Goal: Task Accomplishment & Management: Manage account settings

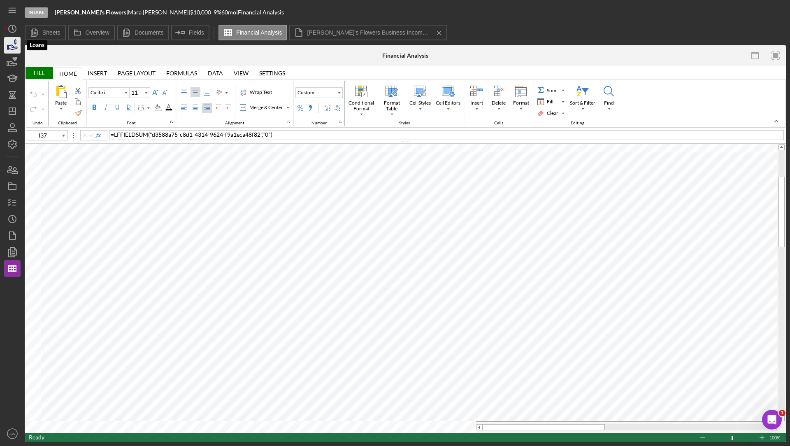
click at [12, 44] on icon "button" at bounding box center [12, 45] width 21 height 21
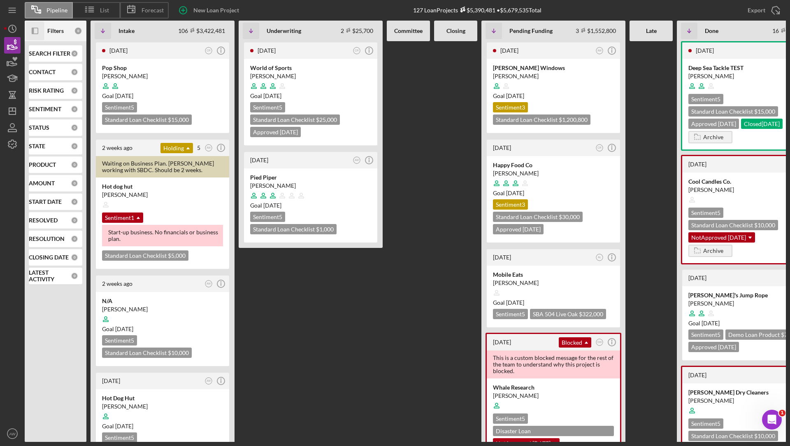
click at [42, 30] on icon "Icon/Panel Side Expand" at bounding box center [35, 31] width 19 height 19
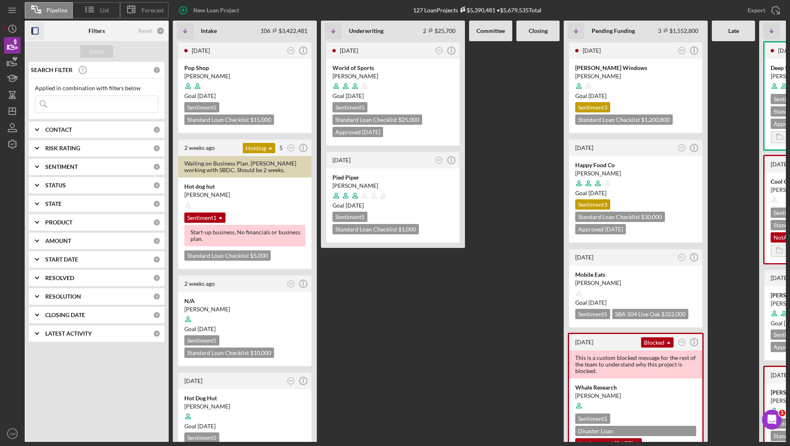
click at [79, 106] on input at bounding box center [96, 104] width 123 height 16
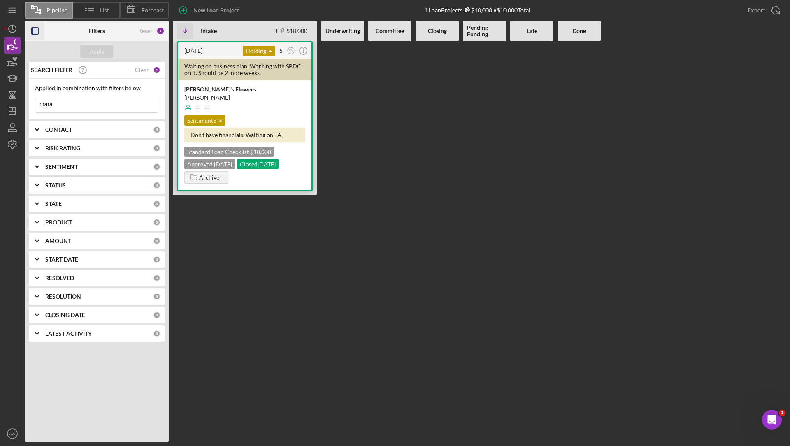
type input "mara"
click at [272, 107] on div at bounding box center [244, 108] width 121 height 16
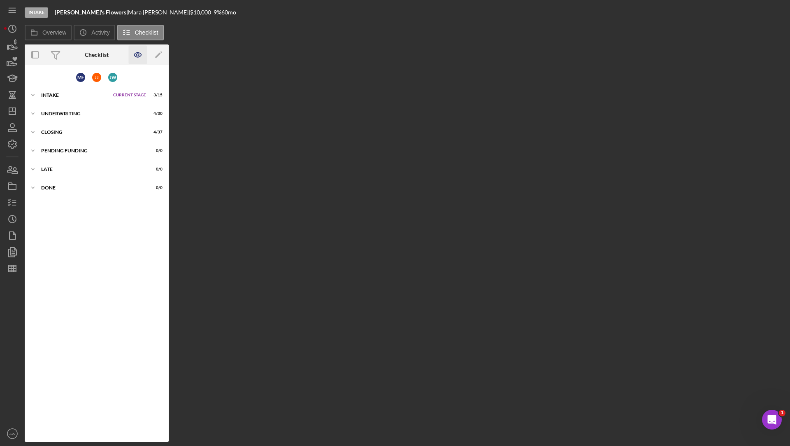
click at [140, 53] on icon "button" at bounding box center [137, 55] width 7 height 5
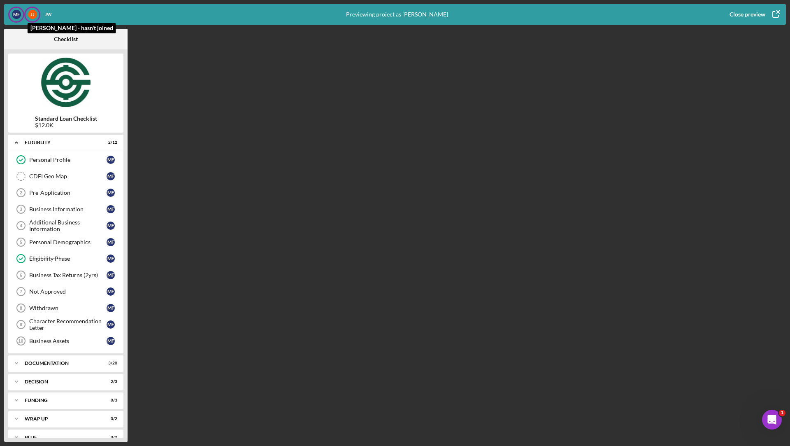
click at [31, 12] on div "J J" at bounding box center [32, 14] width 9 height 9
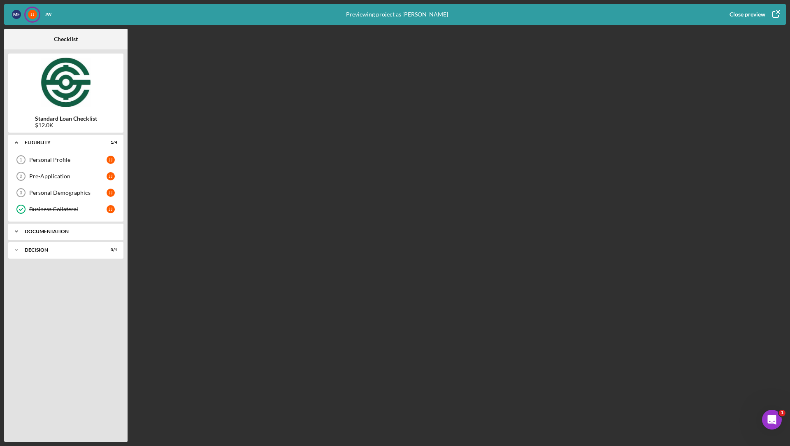
click at [47, 224] on div "Icon/Expander Documentation 0 / 11" at bounding box center [65, 231] width 115 height 16
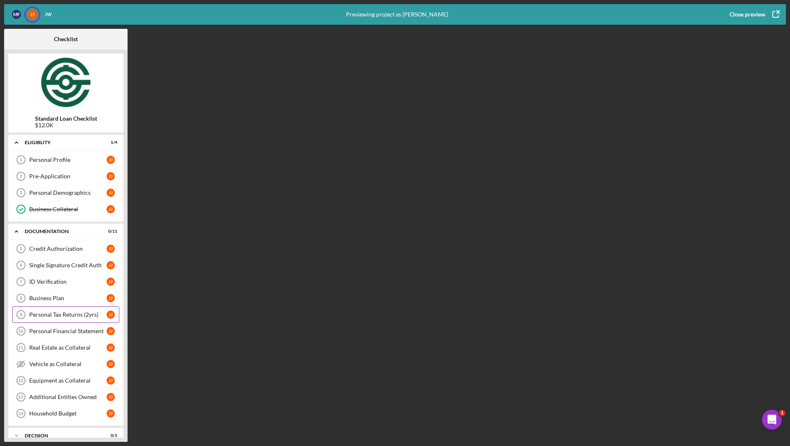
scroll to position [7, 0]
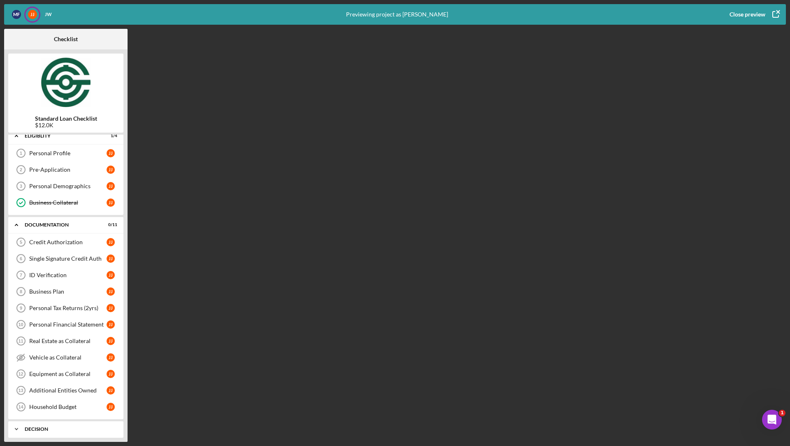
click at [42, 426] on div "Decision" at bounding box center [69, 428] width 89 height 5
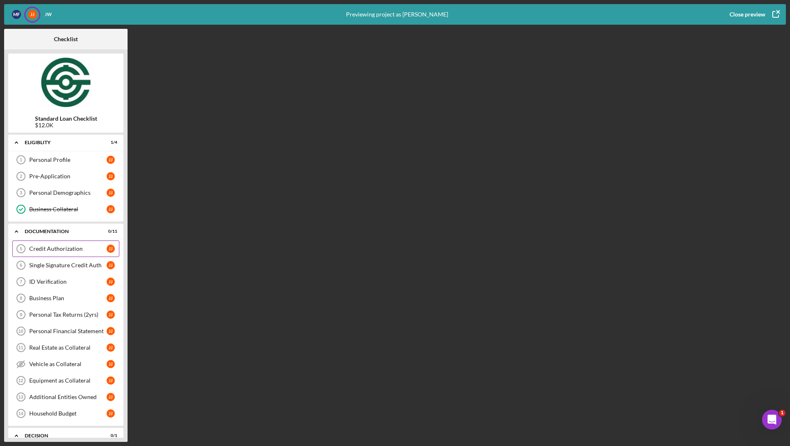
click at [60, 247] on div "Credit Authorization" at bounding box center [67, 248] width 77 height 7
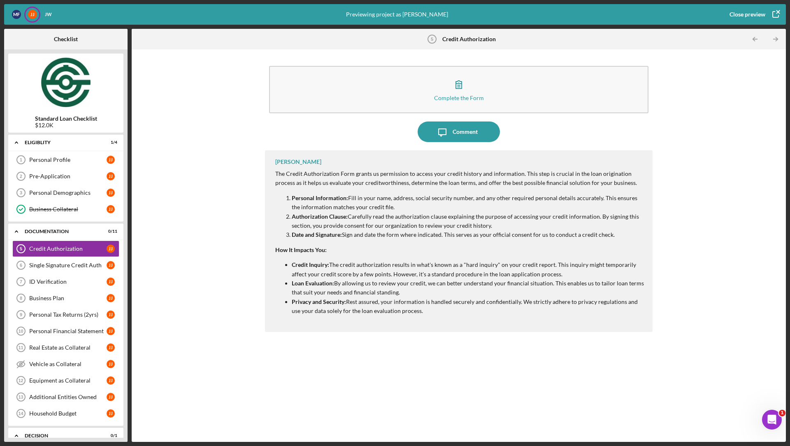
click at [761, 10] on div "Close preview" at bounding box center [748, 14] width 36 height 16
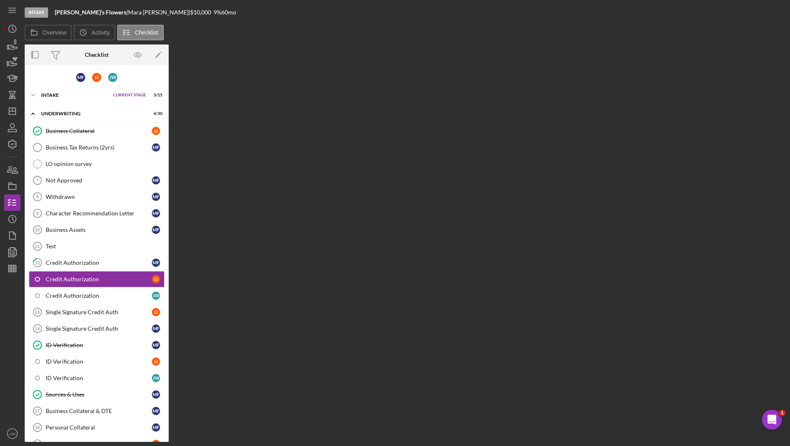
scroll to position [23, 0]
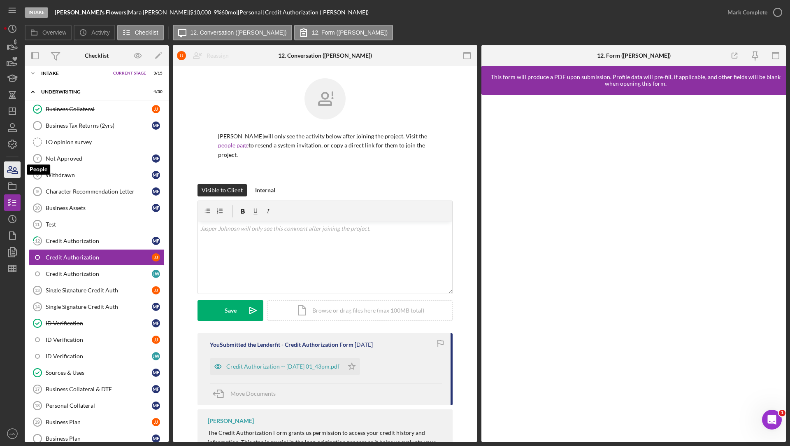
click at [14, 168] on icon "button" at bounding box center [12, 169] width 21 height 21
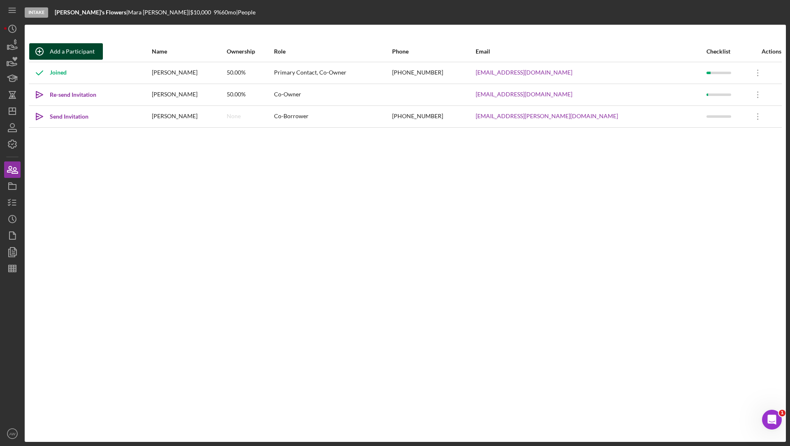
click at [74, 51] on div "Add a Participant" at bounding box center [72, 51] width 45 height 16
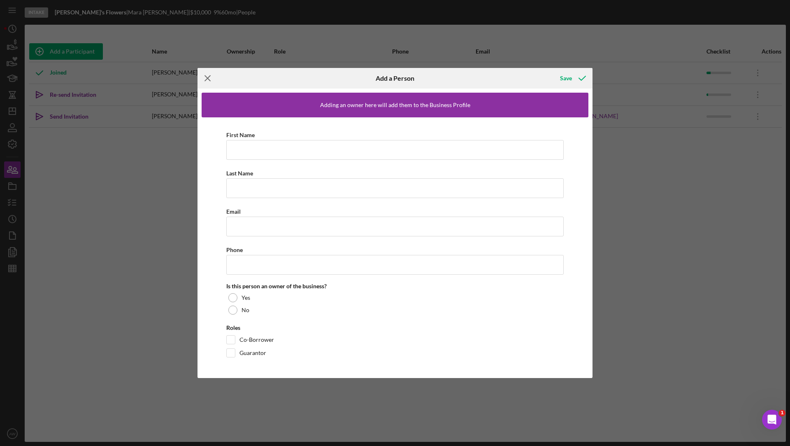
click at [211, 80] on icon "Icon/Menu Close" at bounding box center [208, 78] width 21 height 21
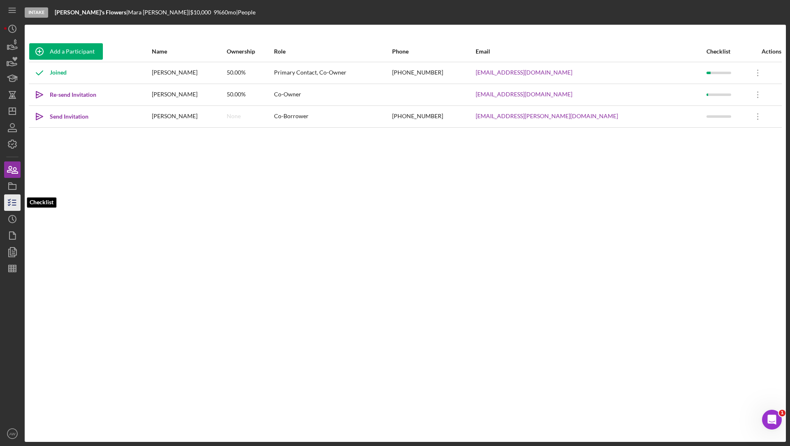
click at [12, 198] on icon "button" at bounding box center [12, 202] width 21 height 21
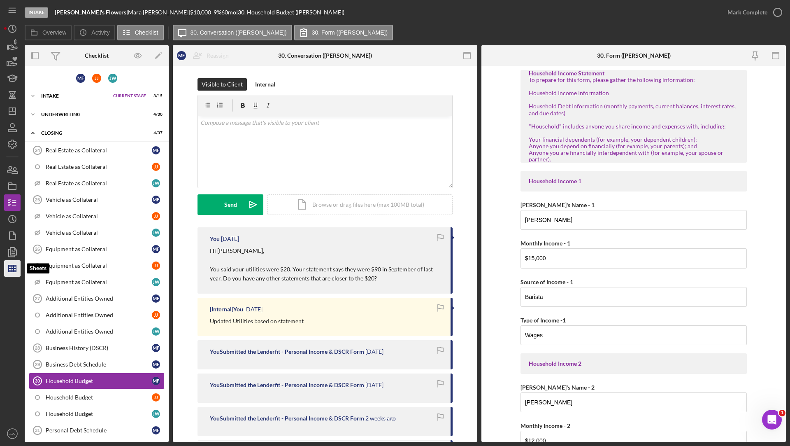
click at [10, 268] on line "button" at bounding box center [12, 268] width 7 height 0
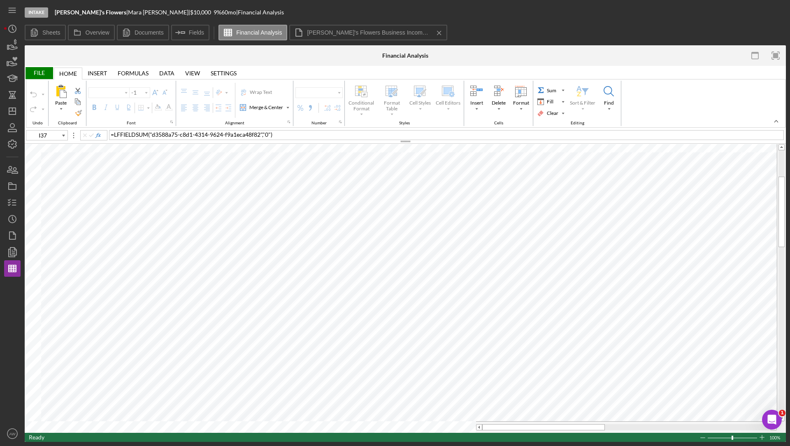
type input "Calibri"
type input "11"
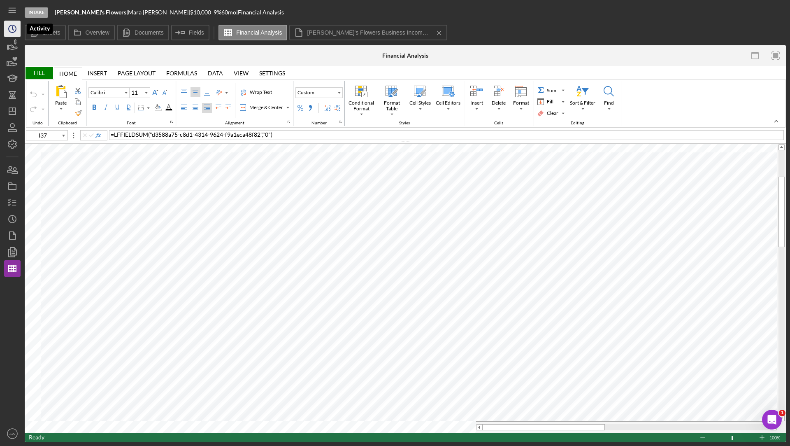
click at [15, 29] on icon "Icon/History" at bounding box center [12, 29] width 21 height 21
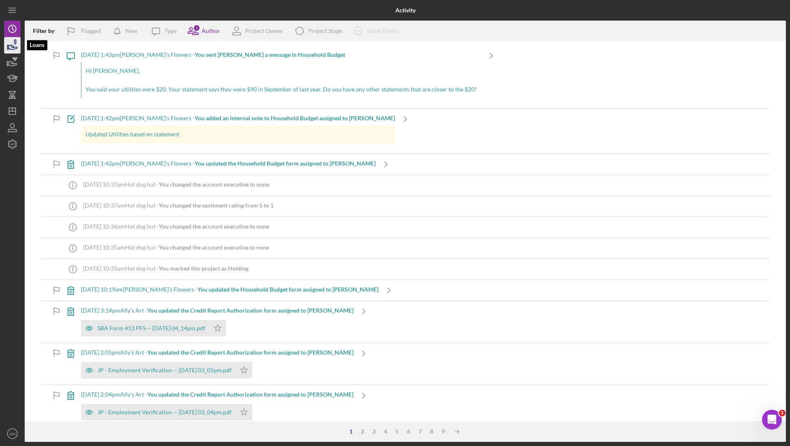
click at [11, 42] on icon "button" at bounding box center [12, 45] width 21 height 21
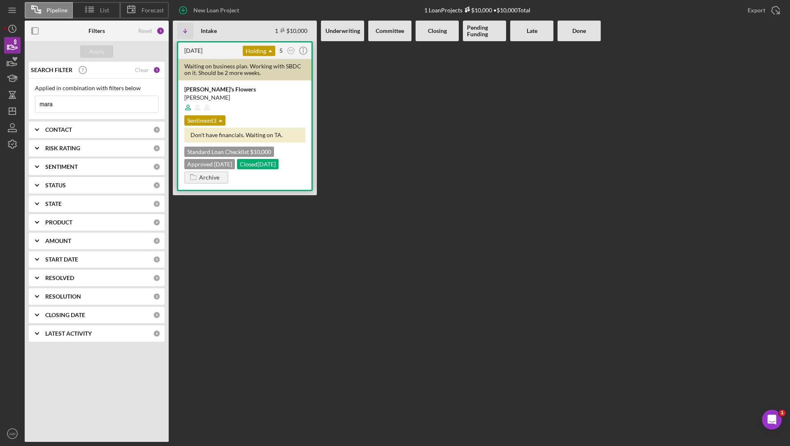
click at [263, 110] on div at bounding box center [244, 108] width 121 height 16
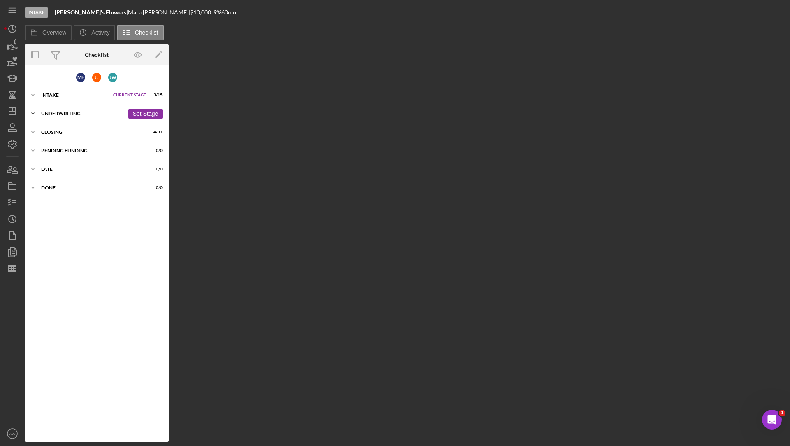
click at [64, 113] on div "Underwriting" at bounding box center [82, 113] width 83 height 5
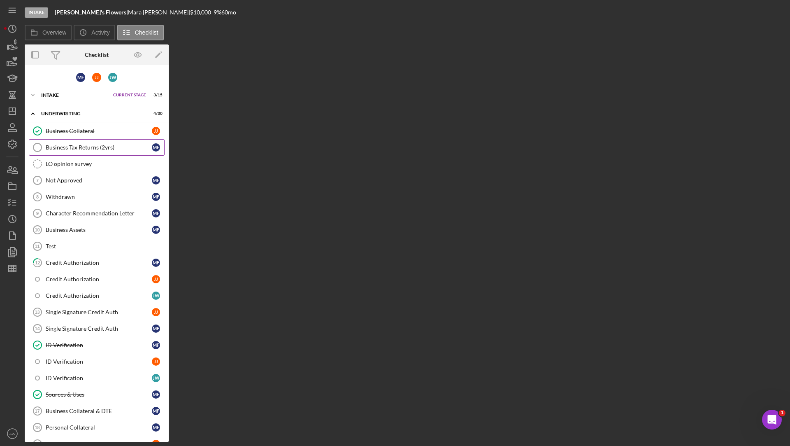
click at [62, 145] on div "Business Tax Returns (2yrs)" at bounding box center [99, 147] width 106 height 7
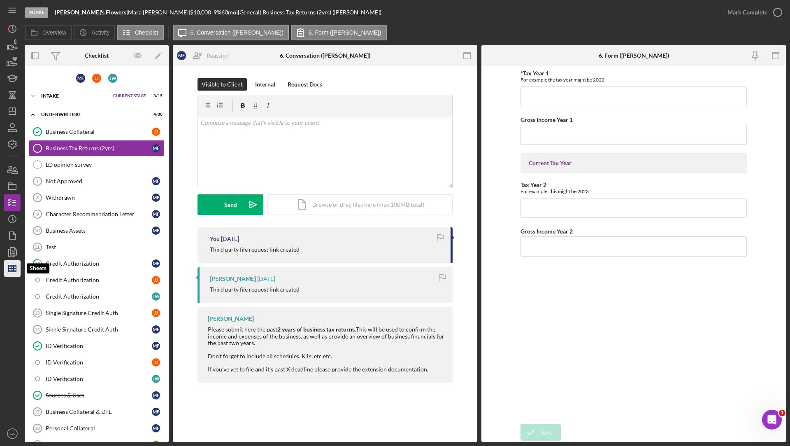
click at [12, 270] on line "button" at bounding box center [12, 270] width 7 height 0
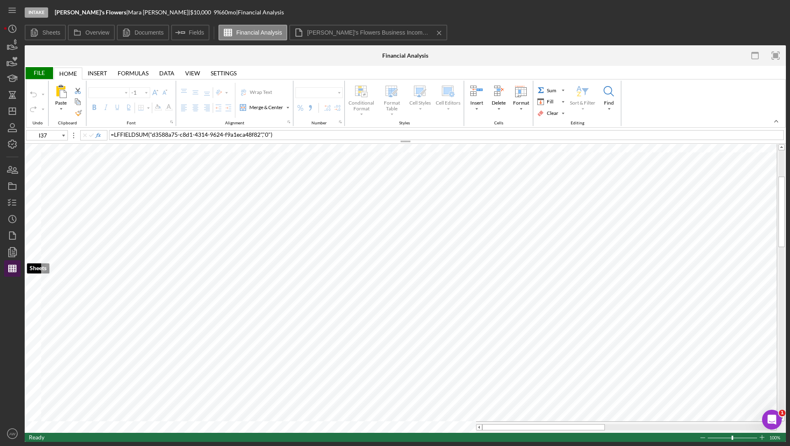
type input "Calibri"
type input "11"
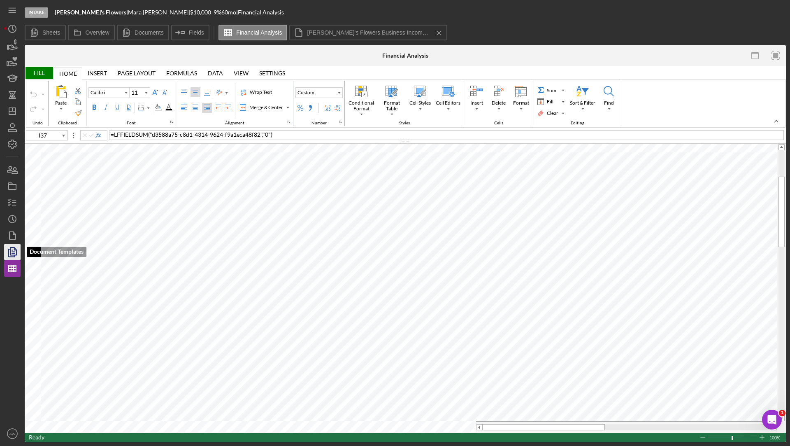
click at [10, 251] on polygon "button" at bounding box center [13, 250] width 6 height 7
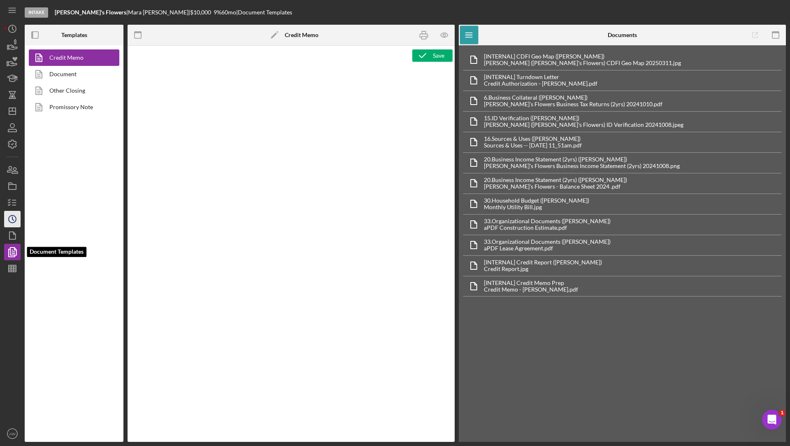
type textarea "<h2><strong><span id="Lender_Title" class="template-field mceNonEditable">Lende…"
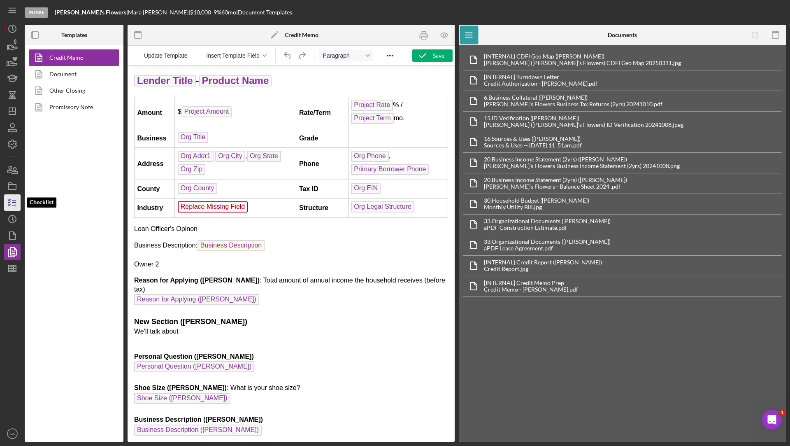
click at [12, 206] on icon "button" at bounding box center [12, 202] width 21 height 21
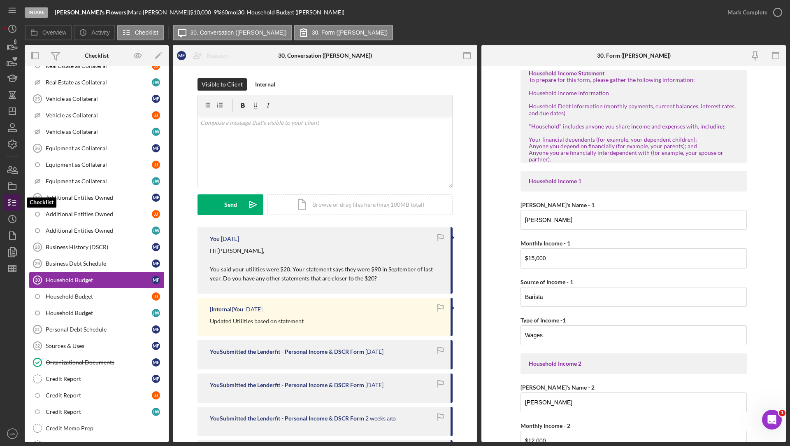
scroll to position [122, 0]
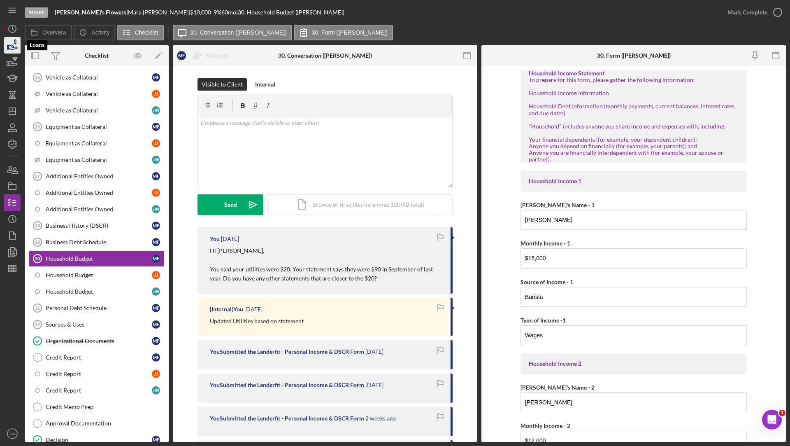
click at [11, 47] on icon "button" at bounding box center [13, 47] width 9 height 5
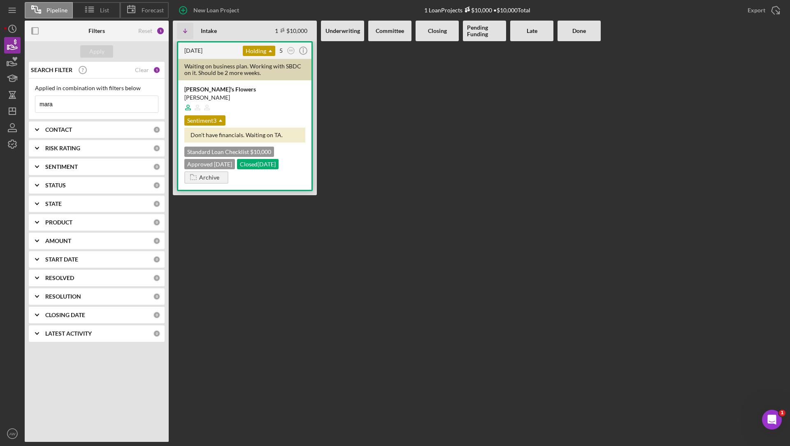
click at [254, 90] on div "[PERSON_NAME]'s Flowers" at bounding box center [244, 89] width 121 height 8
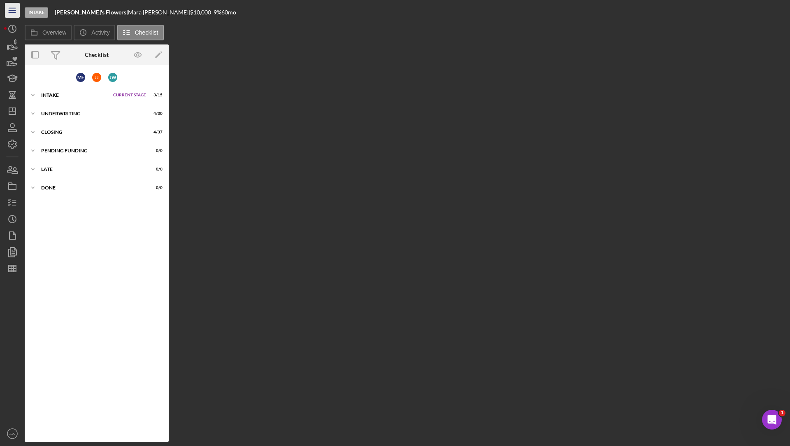
click at [16, 12] on icon "Icon/Menu" at bounding box center [12, 10] width 19 height 19
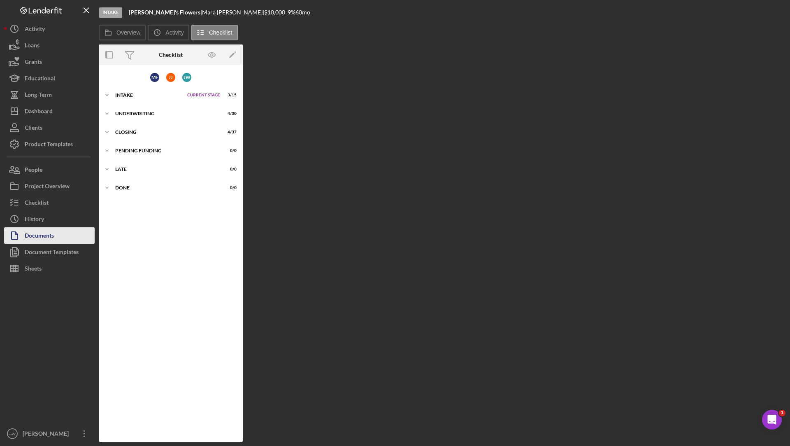
click at [45, 237] on div "Documents" at bounding box center [39, 236] width 29 height 19
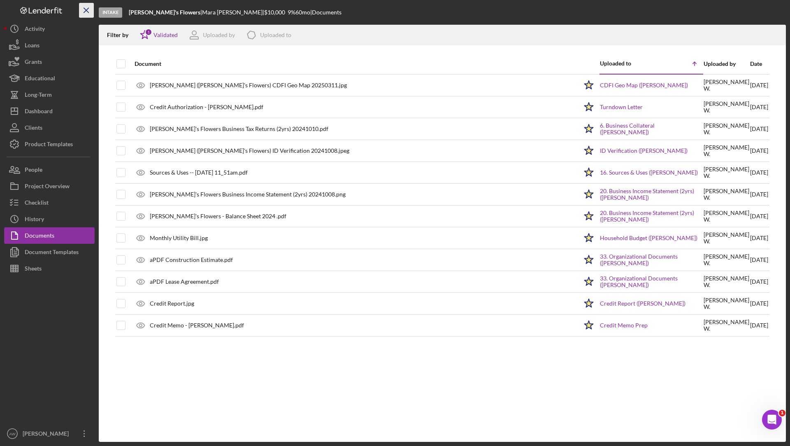
click at [84, 15] on icon "Icon/Menu Close" at bounding box center [86, 10] width 19 height 19
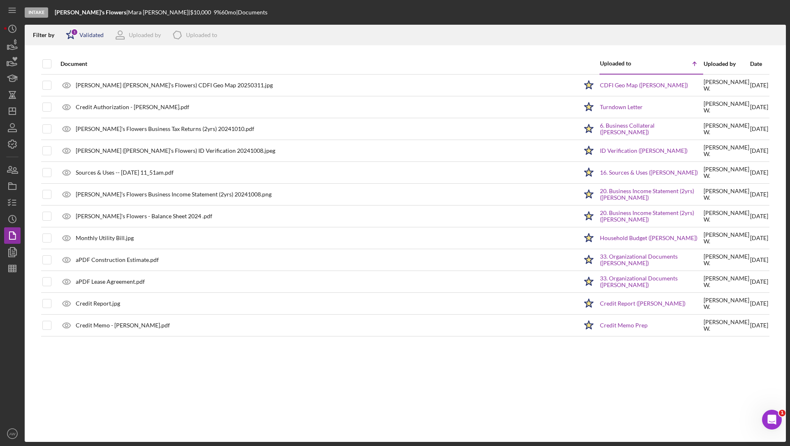
click at [77, 33] on div "1" at bounding box center [74, 31] width 7 height 7
click at [68, 77] on input "checkbox" at bounding box center [70, 79] width 8 height 8
checkbox input "true"
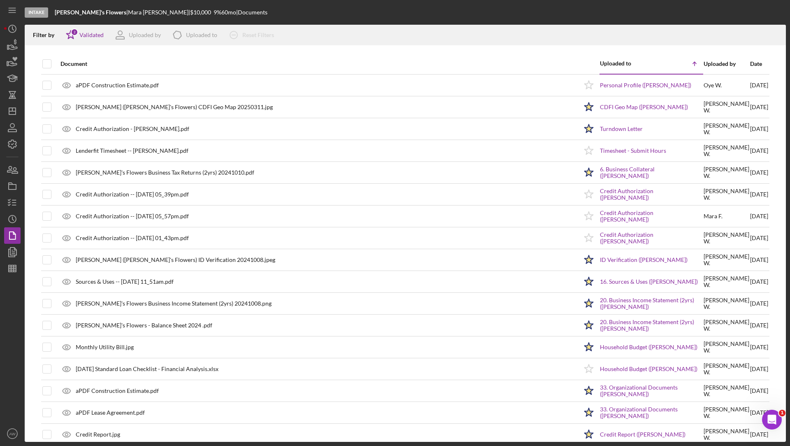
click at [280, 56] on div "Document" at bounding box center [319, 64] width 517 height 20
click at [47, 64] on input "checkbox" at bounding box center [47, 64] width 8 height 8
checkbox input "true"
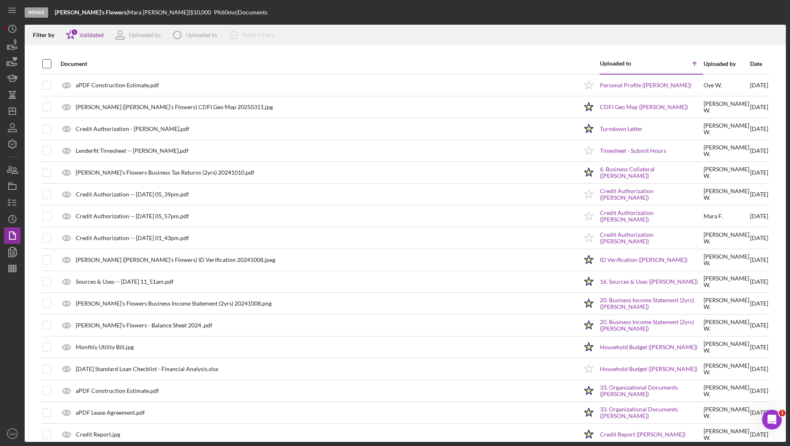
checkbox input "true"
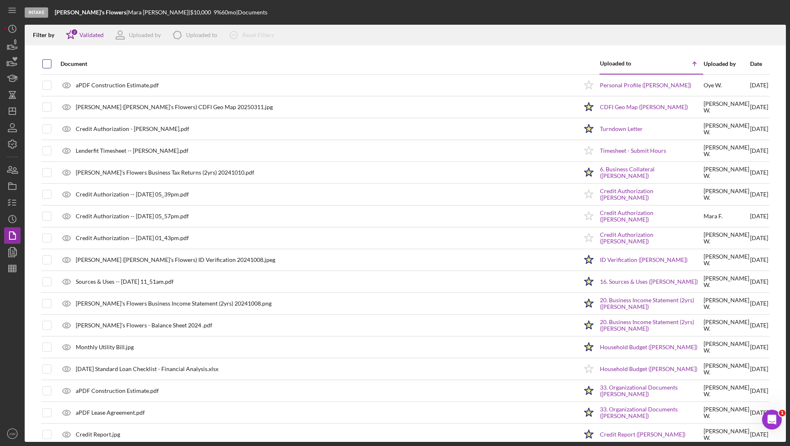
checkbox input "true"
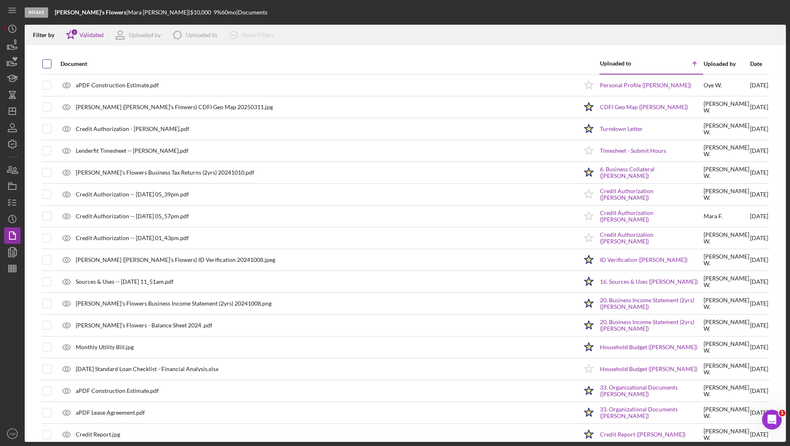
checkbox input "true"
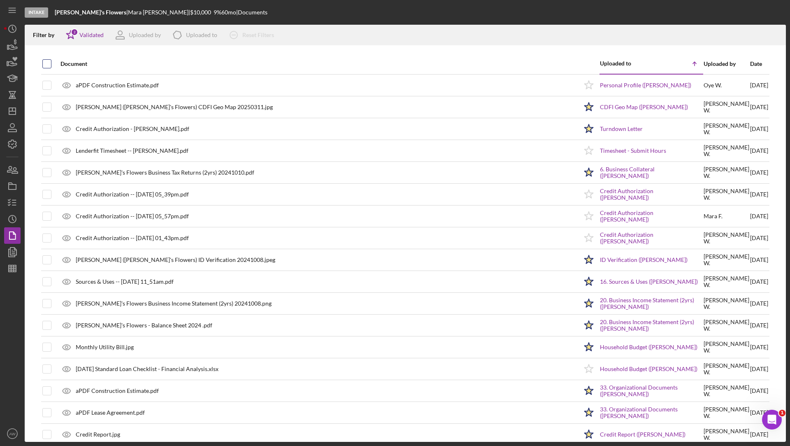
checkbox input "true"
drag, startPoint x: 132, startPoint y: 12, endPoint x: 100, endPoint y: 12, distance: 32.5
click at [100, 12] on div "[PERSON_NAME]'s Flowers | [PERSON_NAME] | $10,000 9 % 60 mo | Documents" at bounding box center [161, 12] width 213 height 7
click at [79, 12] on b "[PERSON_NAME]'s Flowers" at bounding box center [91, 12] width 72 height 7
click at [71, 36] on icon "Icon/Star" at bounding box center [71, 35] width 21 height 21
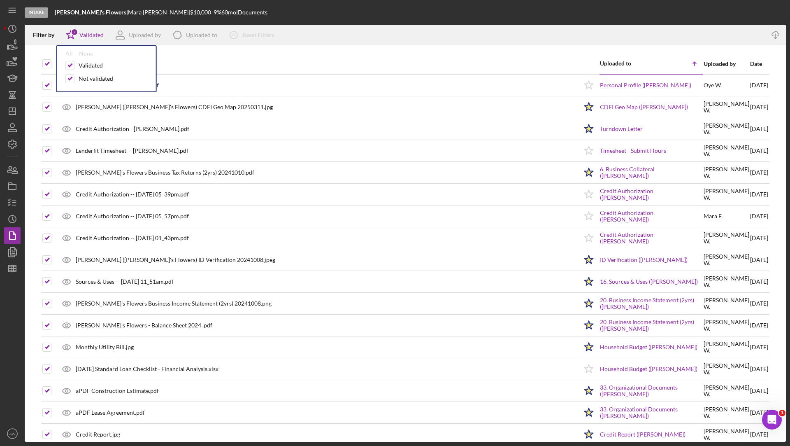
click at [386, 16] on div "Intake [PERSON_NAME]'s Flowers | [PERSON_NAME] | $10,000 9 % 60 mo | Documents" at bounding box center [406, 12] width 762 height 25
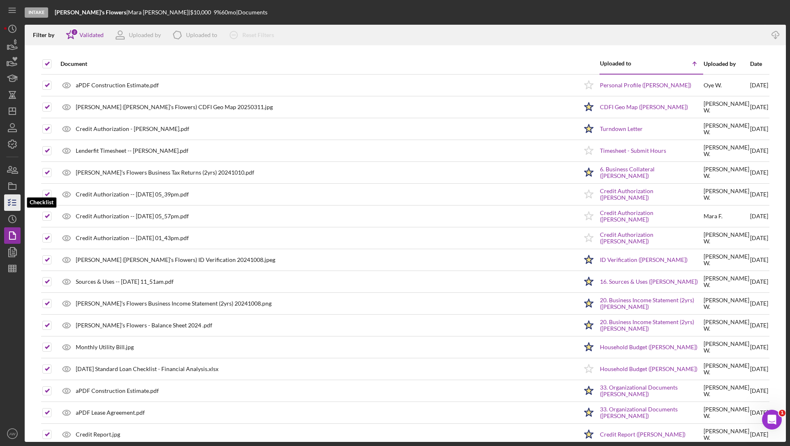
click at [13, 200] on icon "button" at bounding box center [12, 202] width 21 height 21
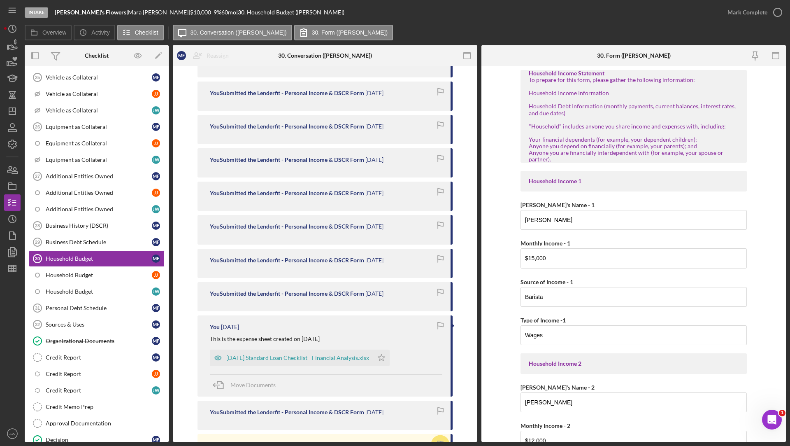
scroll to position [2004, 0]
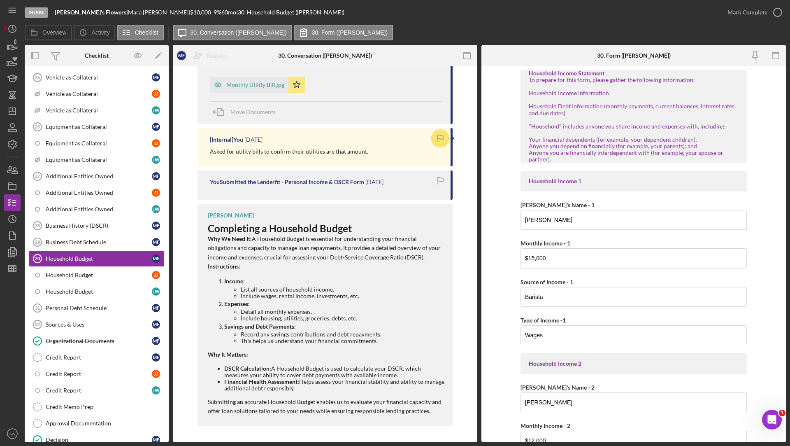
drag, startPoint x: 202, startPoint y: 230, endPoint x: 353, endPoint y: 390, distance: 219.6
click at [353, 390] on div "[PERSON_NAME] Completing a Household Budget Why We Need It: A Household Budget …" at bounding box center [325, 315] width 255 height 222
click at [8, 432] on icon "AW" at bounding box center [12, 433] width 16 height 21
click at [5, 298] on div at bounding box center [12, 351] width 16 height 149
click at [52, 33] on label "Overview" at bounding box center [54, 32] width 24 height 7
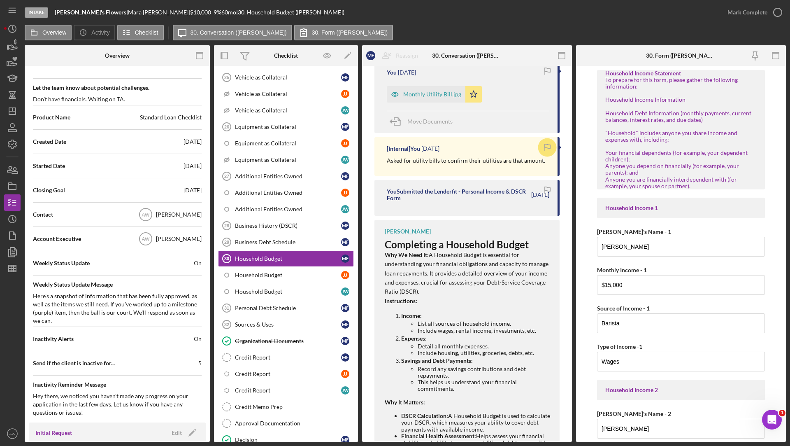
scroll to position [96, 0]
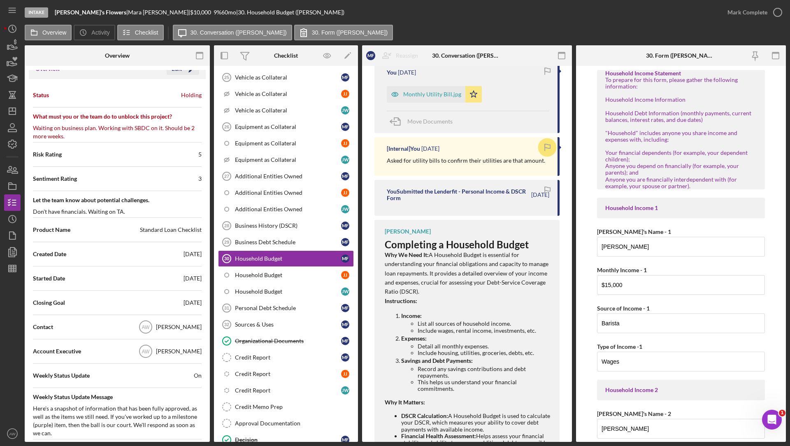
click at [176, 75] on div "Edit Icon/Edit" at bounding box center [183, 69] width 33 height 12
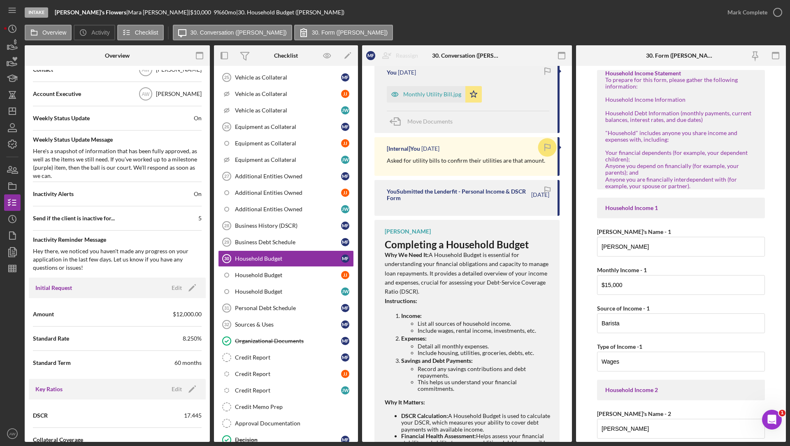
scroll to position [0, 0]
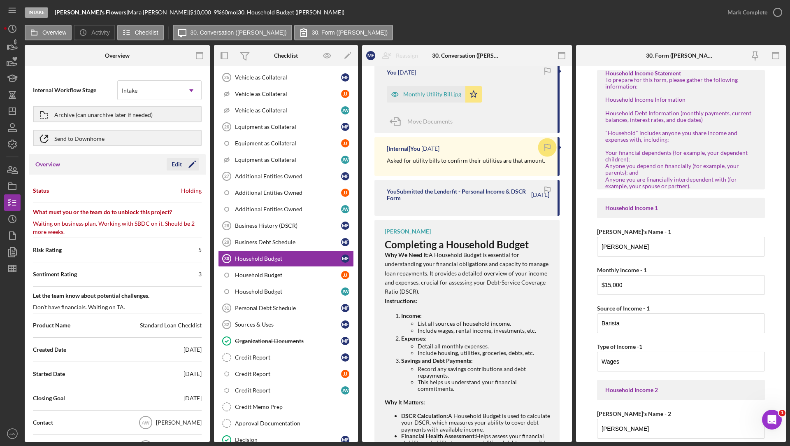
click at [174, 162] on div "Edit" at bounding box center [177, 164] width 10 height 12
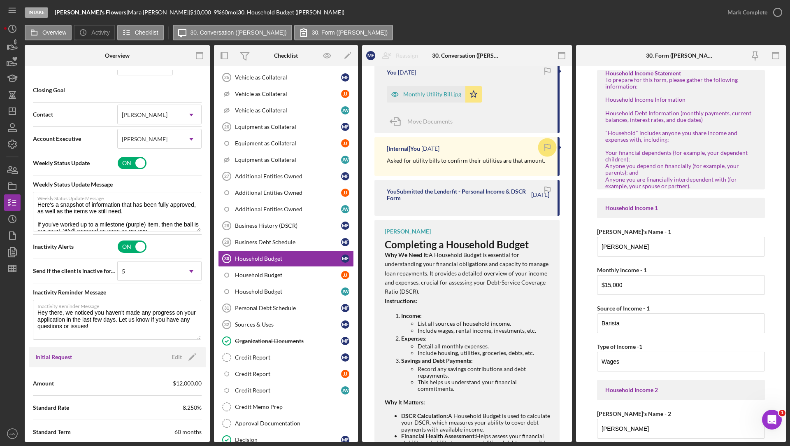
scroll to position [352, 0]
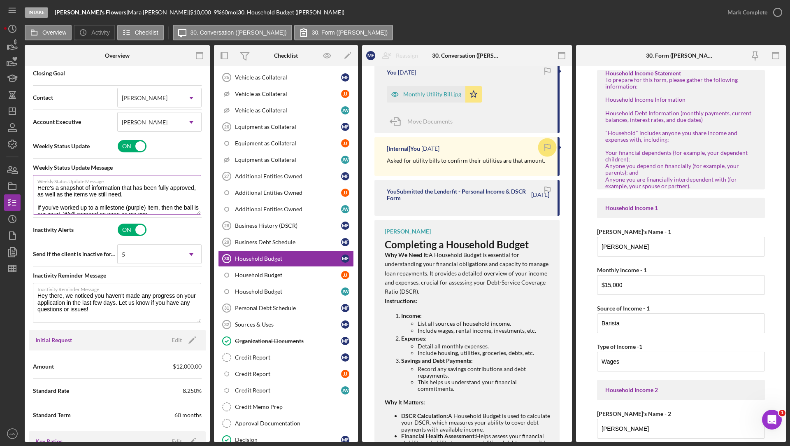
click at [142, 194] on textarea "Here's a snapshot of information that has been fully approved, as well as the i…" at bounding box center [117, 195] width 168 height 40
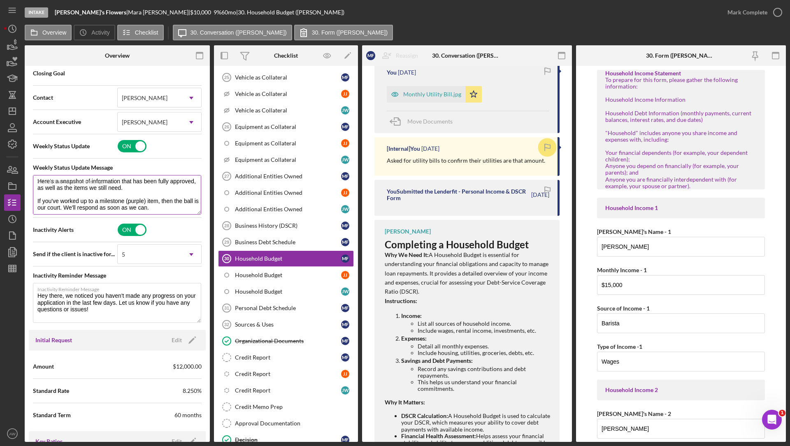
click at [167, 204] on textarea "Here's a snapshot of information that has been fully approved, as well as the i…" at bounding box center [117, 195] width 168 height 40
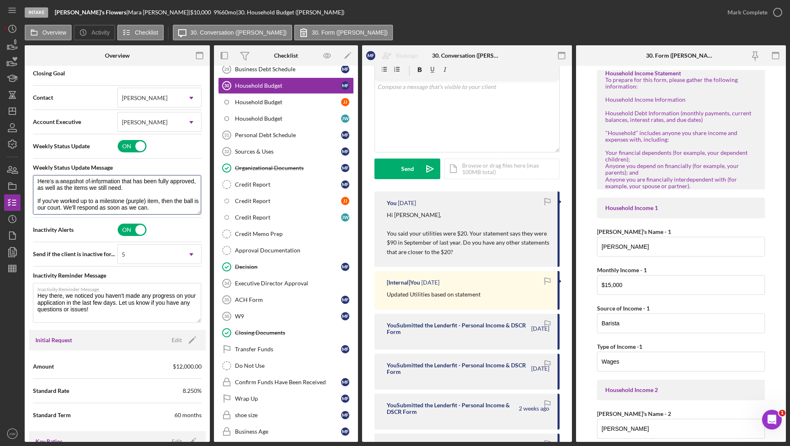
scroll to position [0, 0]
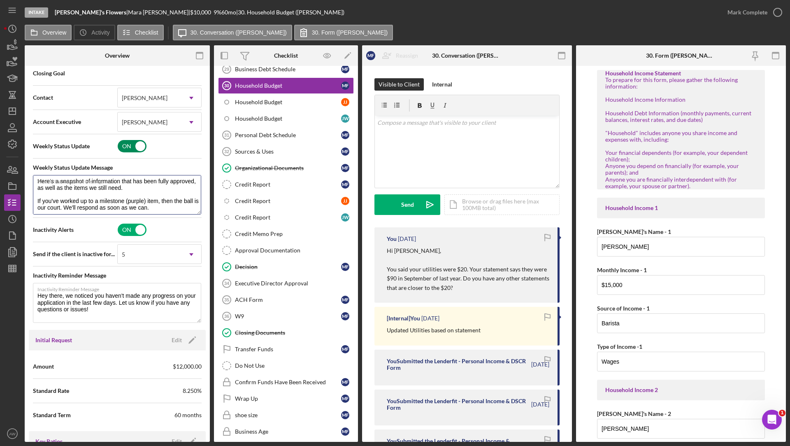
type textarea "Here's a snapshot of information that has been fully approved, as well as the i…"
click at [12, 79] on polygon "button" at bounding box center [12, 77] width 10 height 4
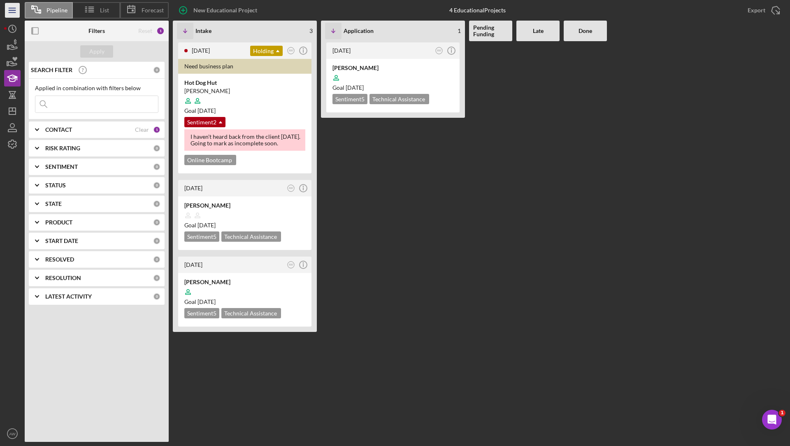
click at [10, 11] on icon "Icon/Menu" at bounding box center [12, 10] width 19 height 19
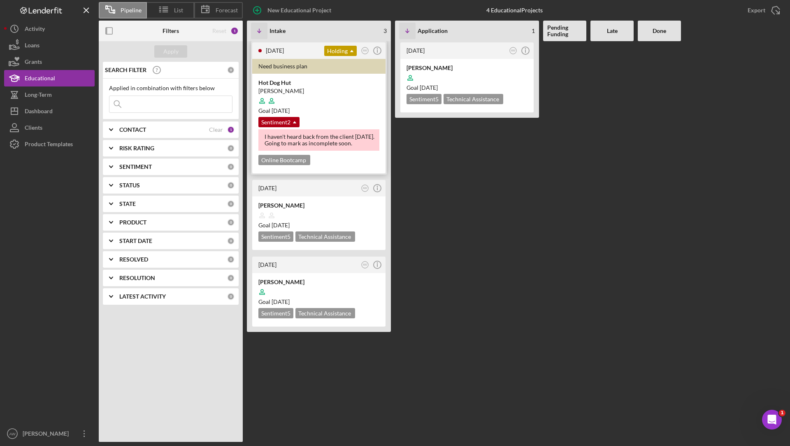
click at [344, 105] on div at bounding box center [319, 101] width 121 height 16
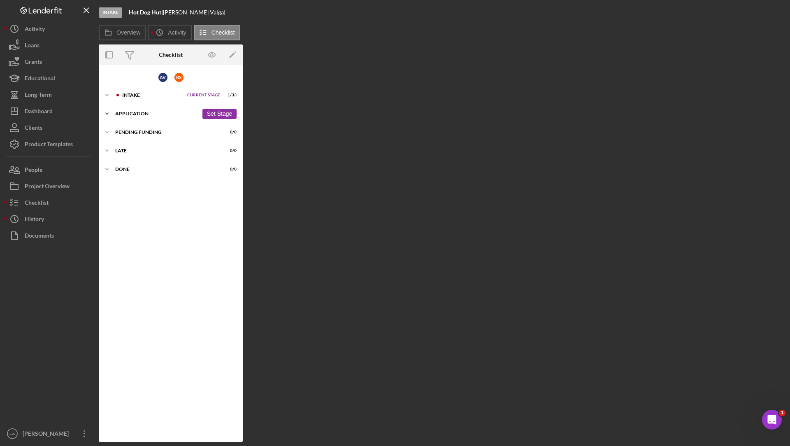
click at [117, 110] on div "Icon/Expander Application 0 / 0 Set Stage" at bounding box center [171, 113] width 144 height 16
click at [120, 147] on div "Pending Funding" at bounding box center [156, 149] width 83 height 5
click at [107, 93] on icon "Icon/Expander" at bounding box center [107, 95] width 16 height 16
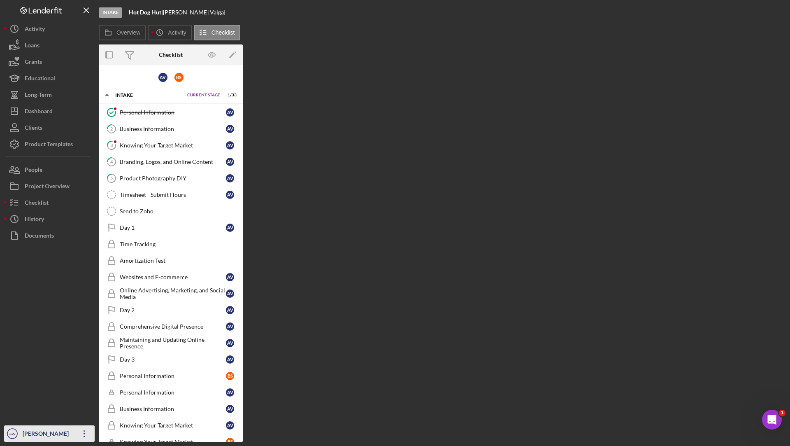
click at [28, 436] on div "[PERSON_NAME]" at bounding box center [48, 434] width 54 height 19
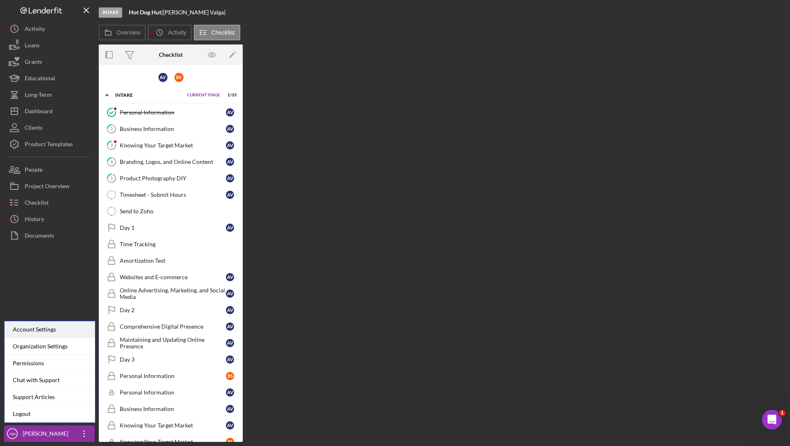
click at [38, 332] on div "Account Settings" at bounding box center [50, 329] width 91 height 17
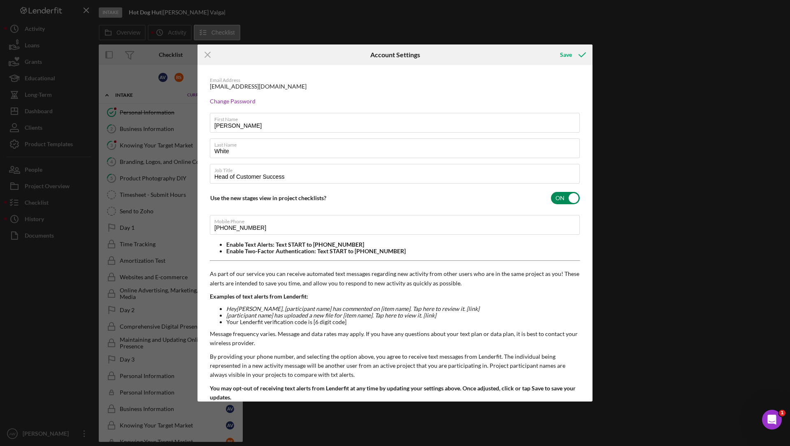
click at [555, 198] on input "checkbox" at bounding box center [565, 198] width 29 height 12
checkbox input "false"
click at [573, 50] on icon "submit" at bounding box center [582, 54] width 21 height 21
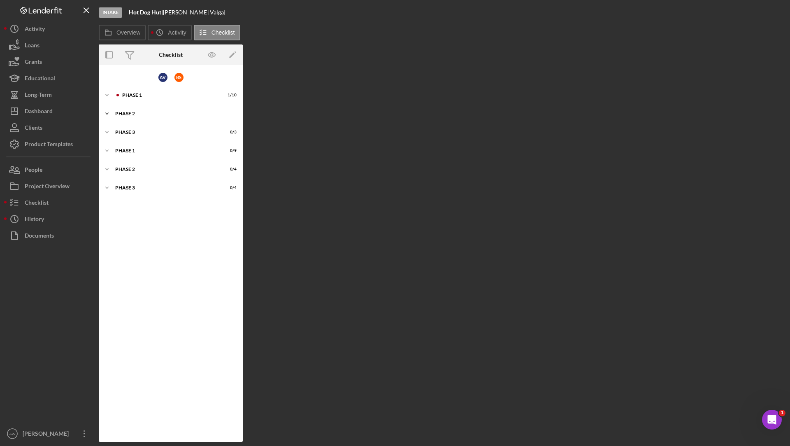
click at [126, 112] on div "Phase 2" at bounding box center [173, 113] width 117 height 5
click at [132, 93] on div "Phase 1" at bounding box center [177, 95] width 110 height 5
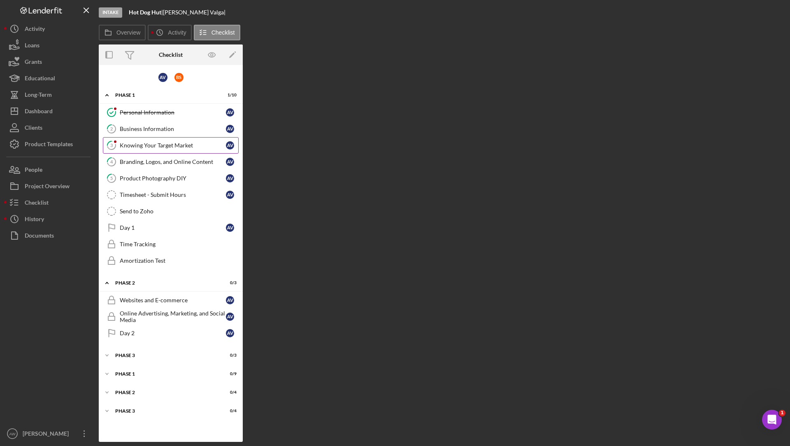
click at [135, 142] on div "Knowing Your Target Market" at bounding box center [173, 145] width 106 height 7
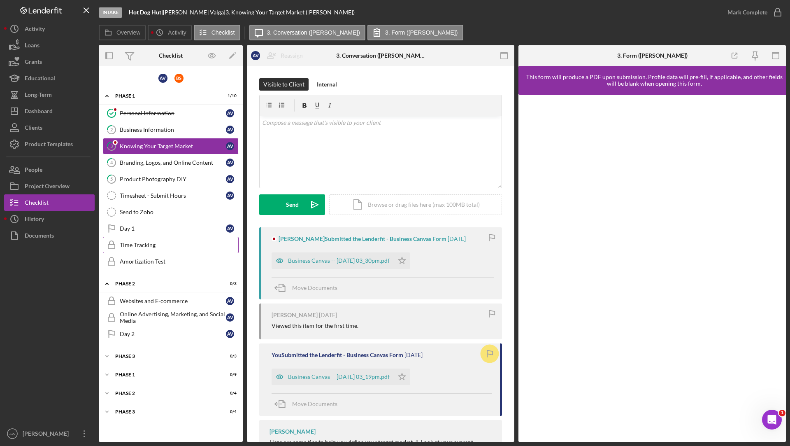
click at [118, 240] on icon "Time Tracking" at bounding box center [111, 245] width 21 height 21
